Goal: Find specific page/section: Find specific page/section

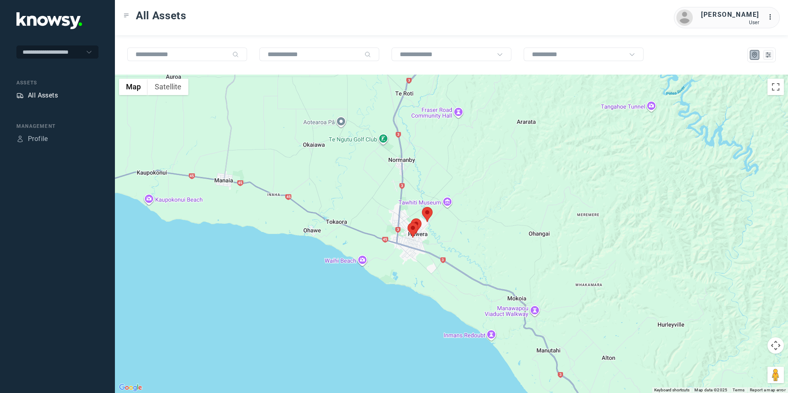
click at [56, 95] on div "All Assets" at bounding box center [43, 96] width 30 height 10
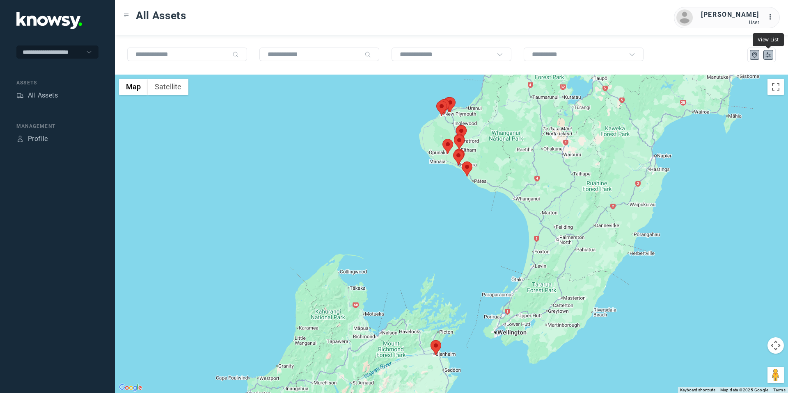
click at [769, 57] on icon "List" at bounding box center [767, 55] width 5 height 5
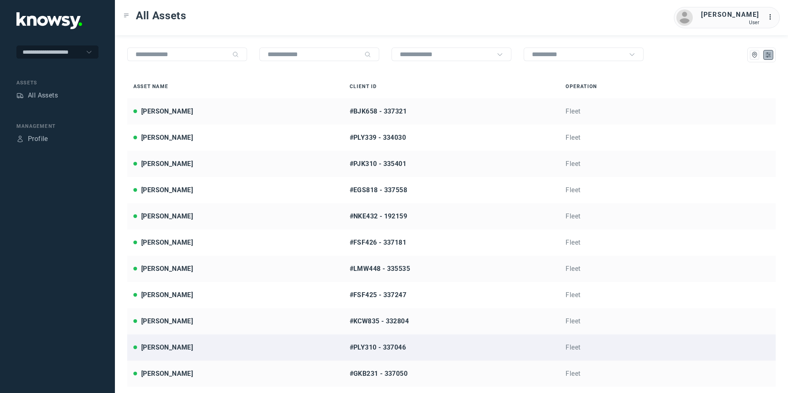
click at [180, 345] on div "[PERSON_NAME]" at bounding box center [167, 348] width 52 height 10
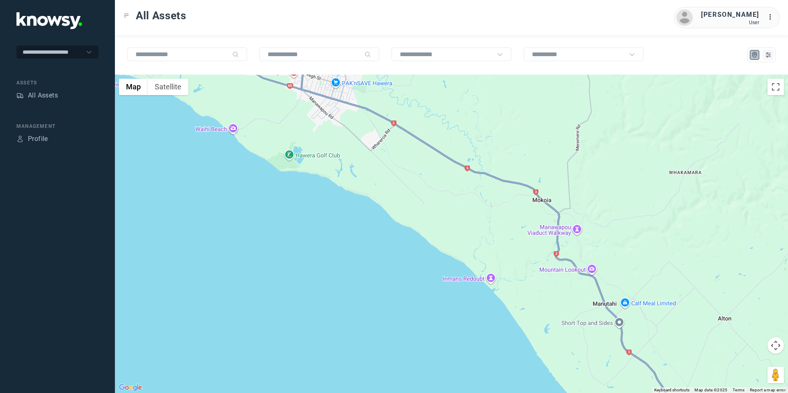
click at [769, 346] on button "Map camera controls" at bounding box center [775, 346] width 16 height 16
click at [730, 321] on button "Move up" at bounding box center [734, 325] width 16 height 16
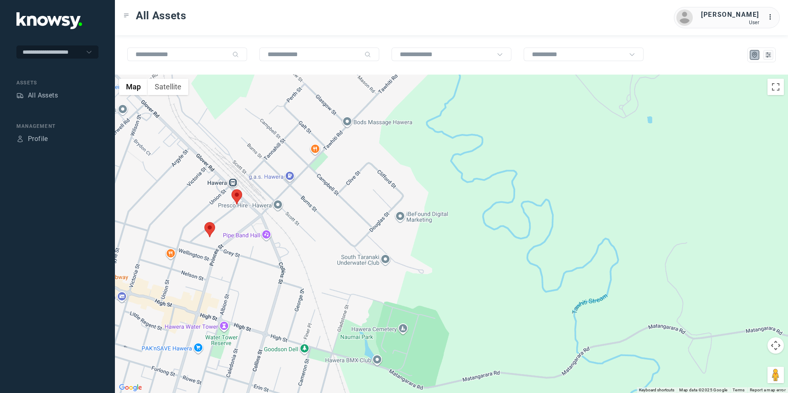
click at [204, 222] on area at bounding box center [204, 222] width 0 height 0
click at [238, 176] on button "Close" at bounding box center [236, 184] width 20 height 20
click at [231, 189] on area at bounding box center [231, 189] width 0 height 0
click at [267, 142] on button "Close" at bounding box center [263, 151] width 20 height 20
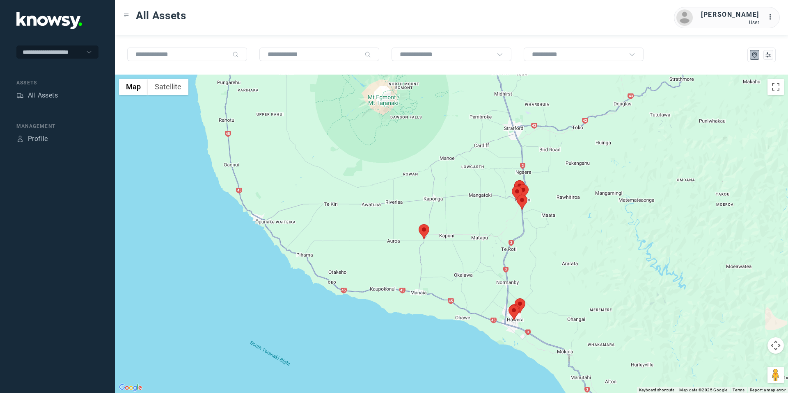
click at [611, 383] on div "To navigate, press the arrow keys." at bounding box center [451, 234] width 673 height 319
click at [778, 347] on button "Map camera controls" at bounding box center [775, 346] width 16 height 16
click at [727, 366] on button "Move down" at bounding box center [734, 366] width 16 height 16
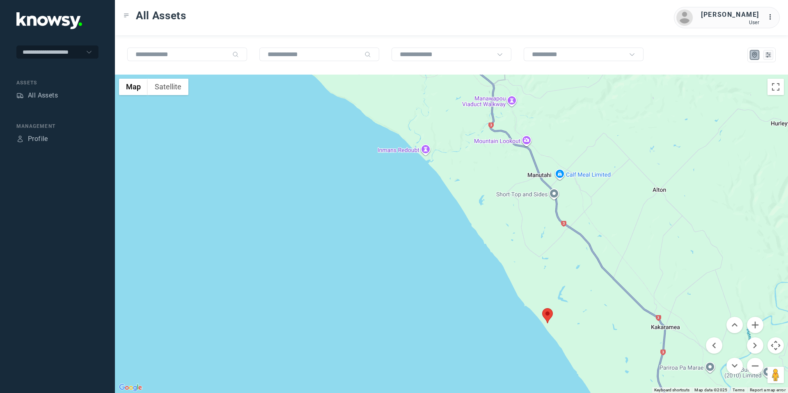
click at [661, 189] on div at bounding box center [451, 234] width 673 height 319
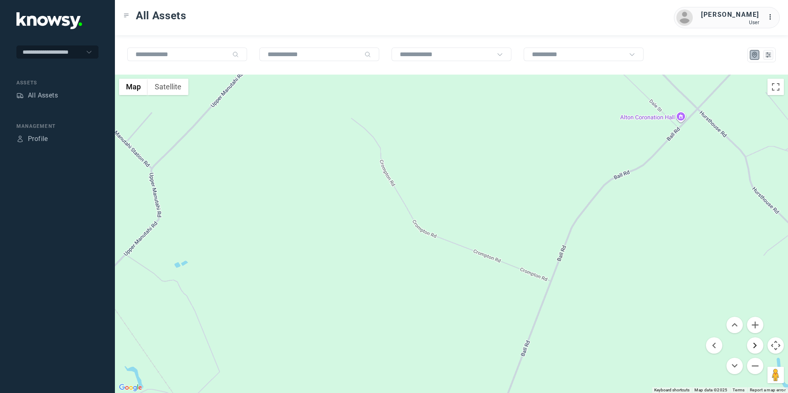
click at [751, 341] on button "Move right" at bounding box center [755, 346] width 16 height 16
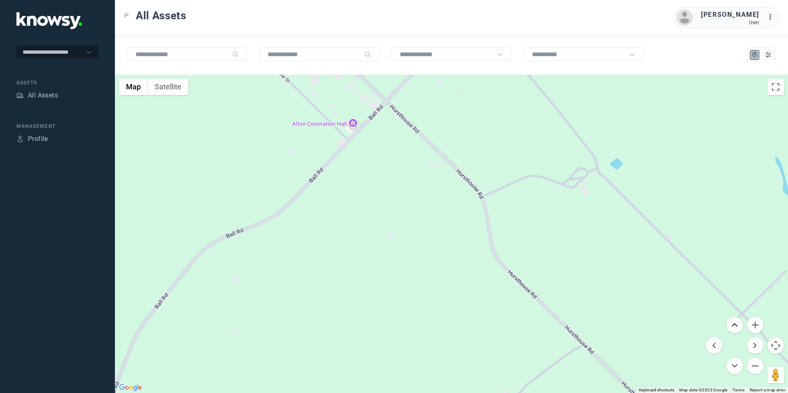
click at [731, 325] on button "Move up" at bounding box center [734, 325] width 16 height 16
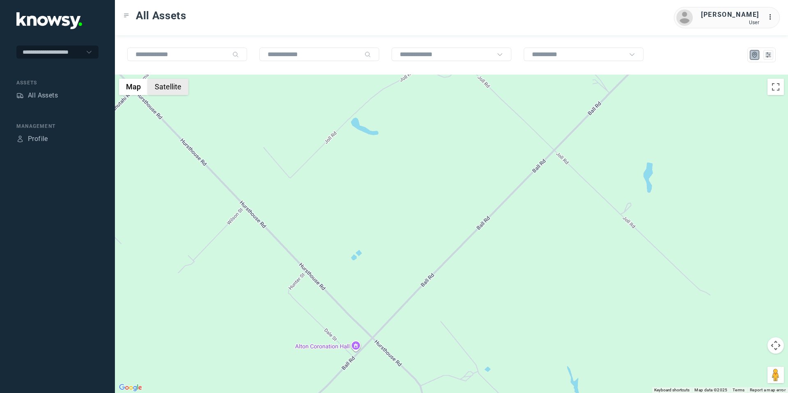
click at [183, 84] on button "Satellite" at bounding box center [168, 87] width 41 height 16
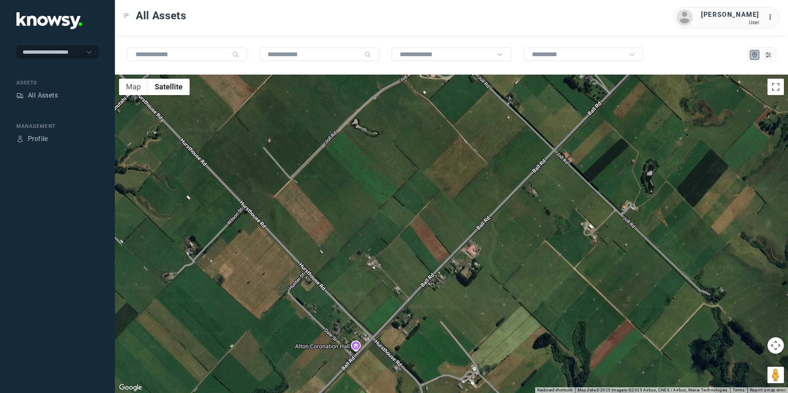
click at [771, 338] on gmp-internal-camera-control at bounding box center [775, 346] width 16 height 16
click at [776, 345] on button "Map camera controls" at bounding box center [775, 346] width 16 height 16
click at [729, 324] on button "Move up" at bounding box center [734, 325] width 16 height 16
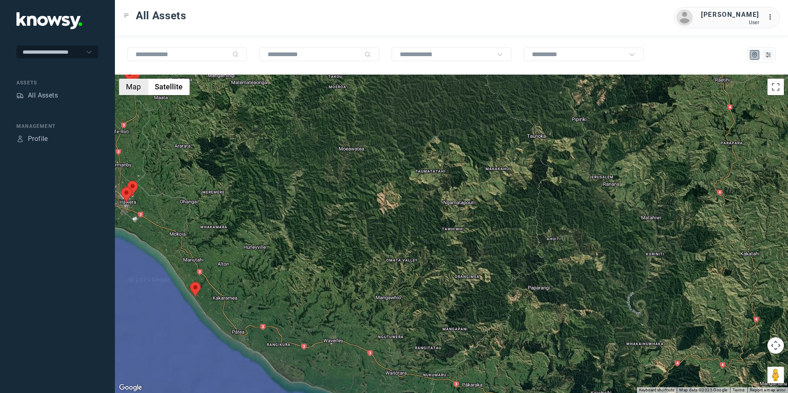
click at [137, 92] on button "Map" at bounding box center [133, 87] width 29 height 16
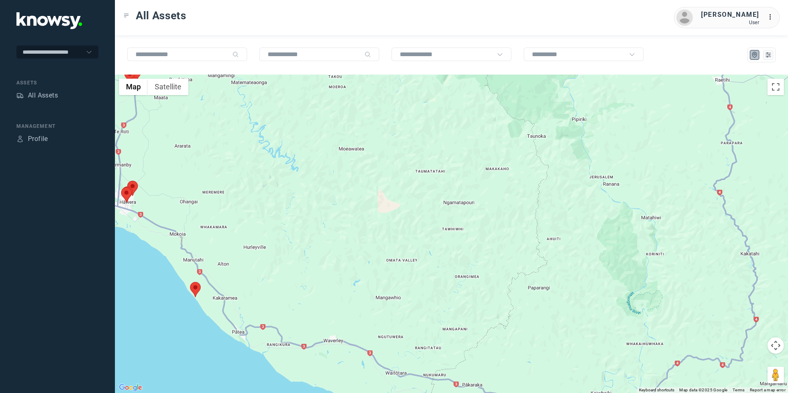
click at [769, 343] on button "Map camera controls" at bounding box center [775, 346] width 16 height 16
click at [712, 346] on button "Move left" at bounding box center [713, 346] width 16 height 16
